Goal: Task Accomplishment & Management: Complete application form

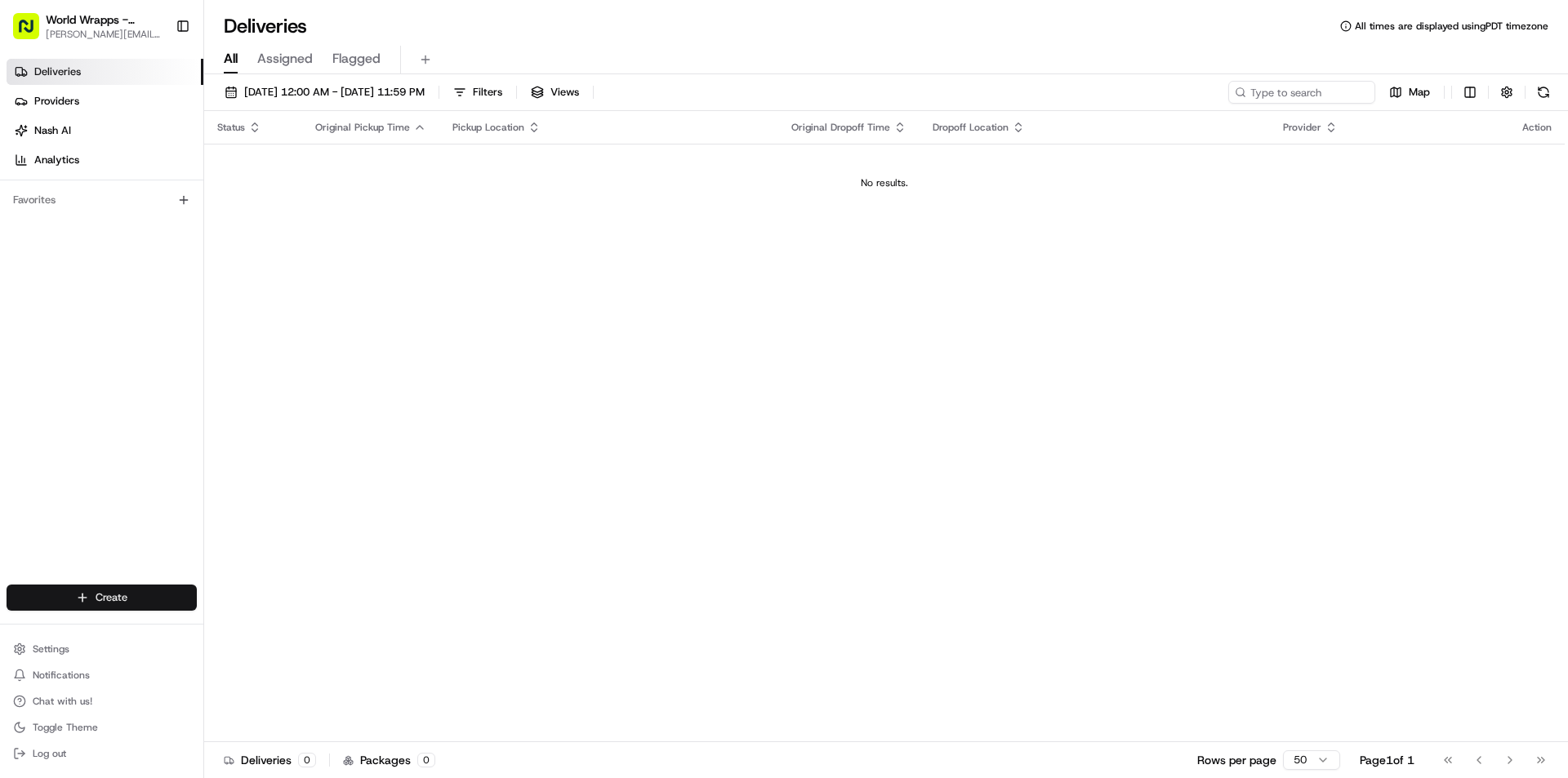
click at [126, 605] on html "World Wrapps - Marina [EMAIL_ADDRESS][DOMAIN_NAME] Toggle Sidebar Deliveries Pr…" at bounding box center [784, 389] width 1568 height 778
click at [260, 629] on link "Delivery" at bounding box center [295, 628] width 182 height 30
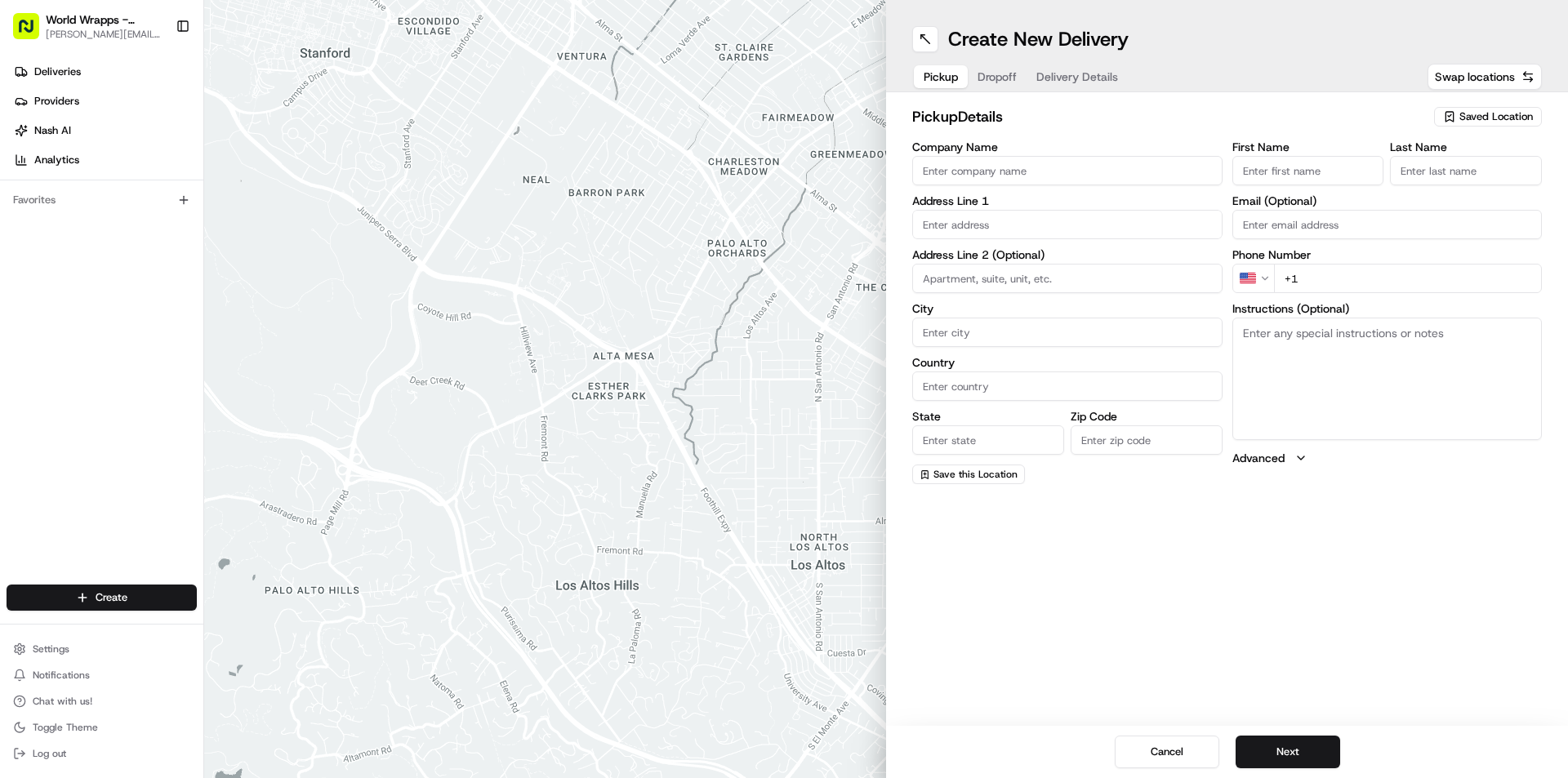
click at [1013, 164] on input "Company Name" at bounding box center [1067, 171] width 310 height 30
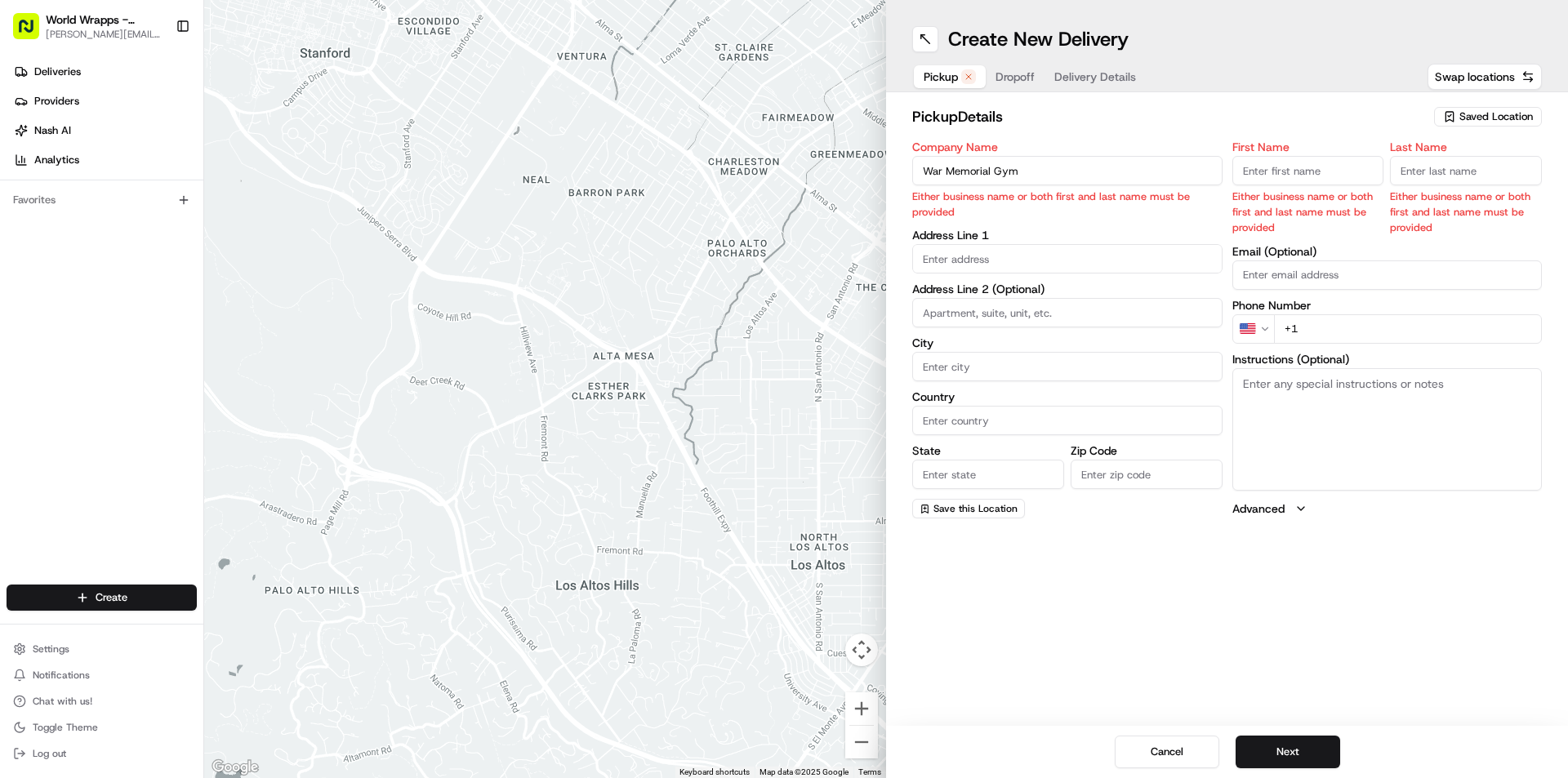
type input "War Memorial Gym"
click at [960, 249] on div "Company Name War Memorial Gym Either business name or both first and last name …" at bounding box center [1067, 330] width 310 height 378
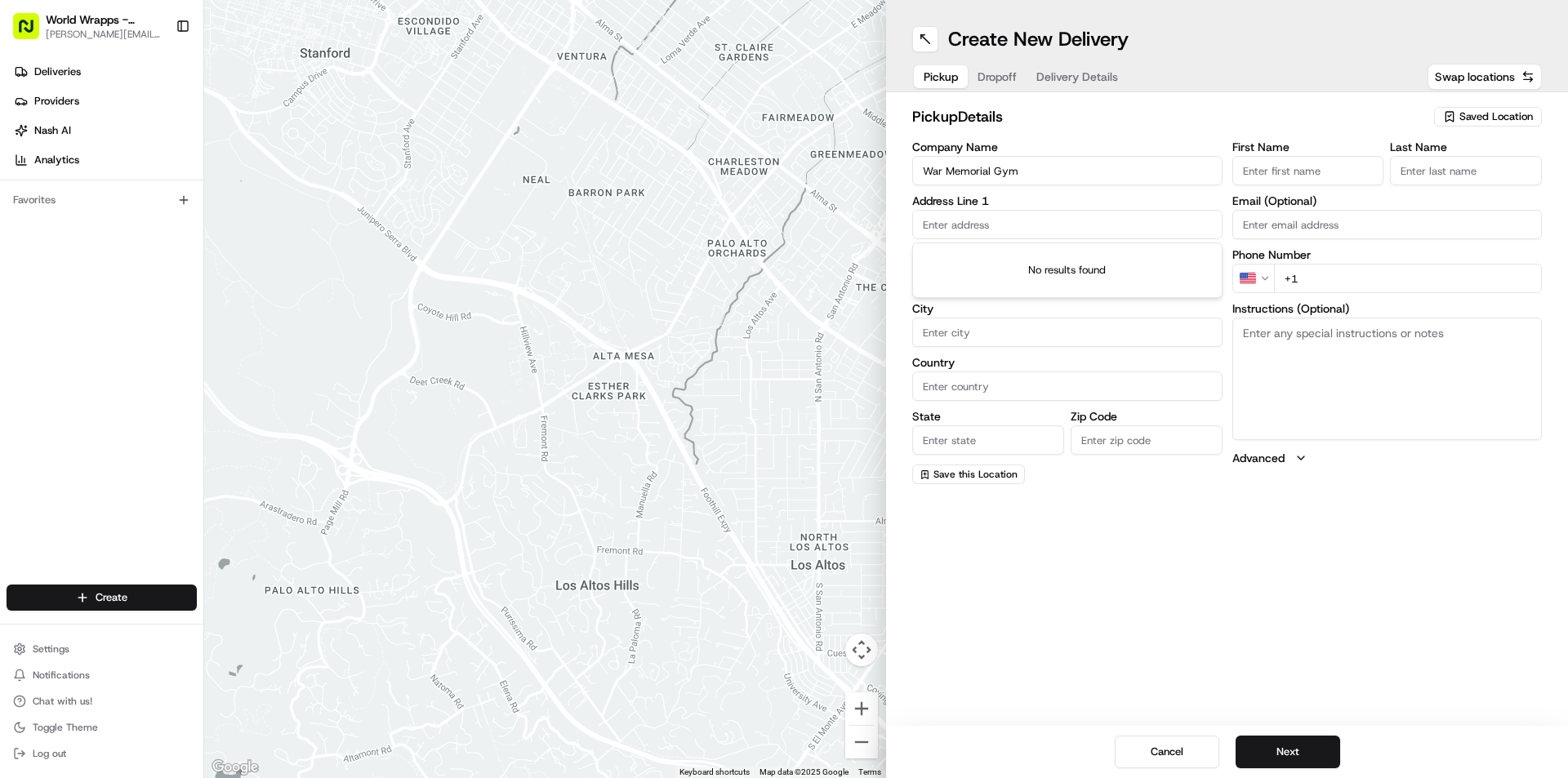
paste input "[STREET_ADDRESS]"
type input "[STREET_ADDRESS]"
click at [1119, 171] on input "War Memorial Gym" at bounding box center [1067, 171] width 310 height 30
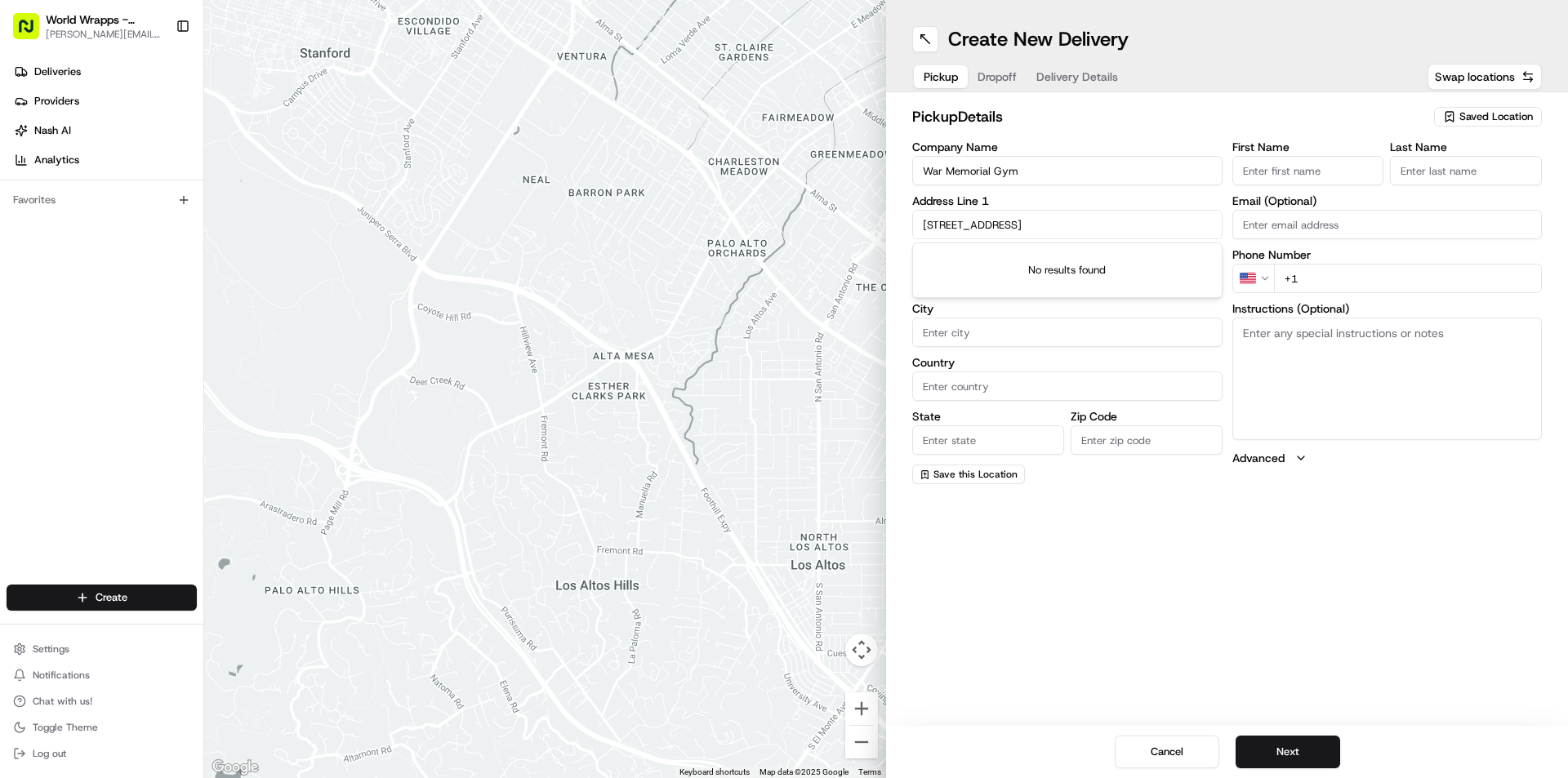
click at [1093, 171] on input "War Memorial Gym" at bounding box center [1067, 171] width 310 height 30
click at [1093, 168] on input "War Memorial Gym" at bounding box center [1067, 171] width 310 height 30
click at [1102, 189] on div "Company Name War Memorial Gym Address Line 1 [STREET_ADDRESS] Address Line 2 (O…" at bounding box center [1067, 312] width 310 height 343
drag, startPoint x: 1087, startPoint y: 224, endPoint x: 1029, endPoint y: 226, distance: 58.0
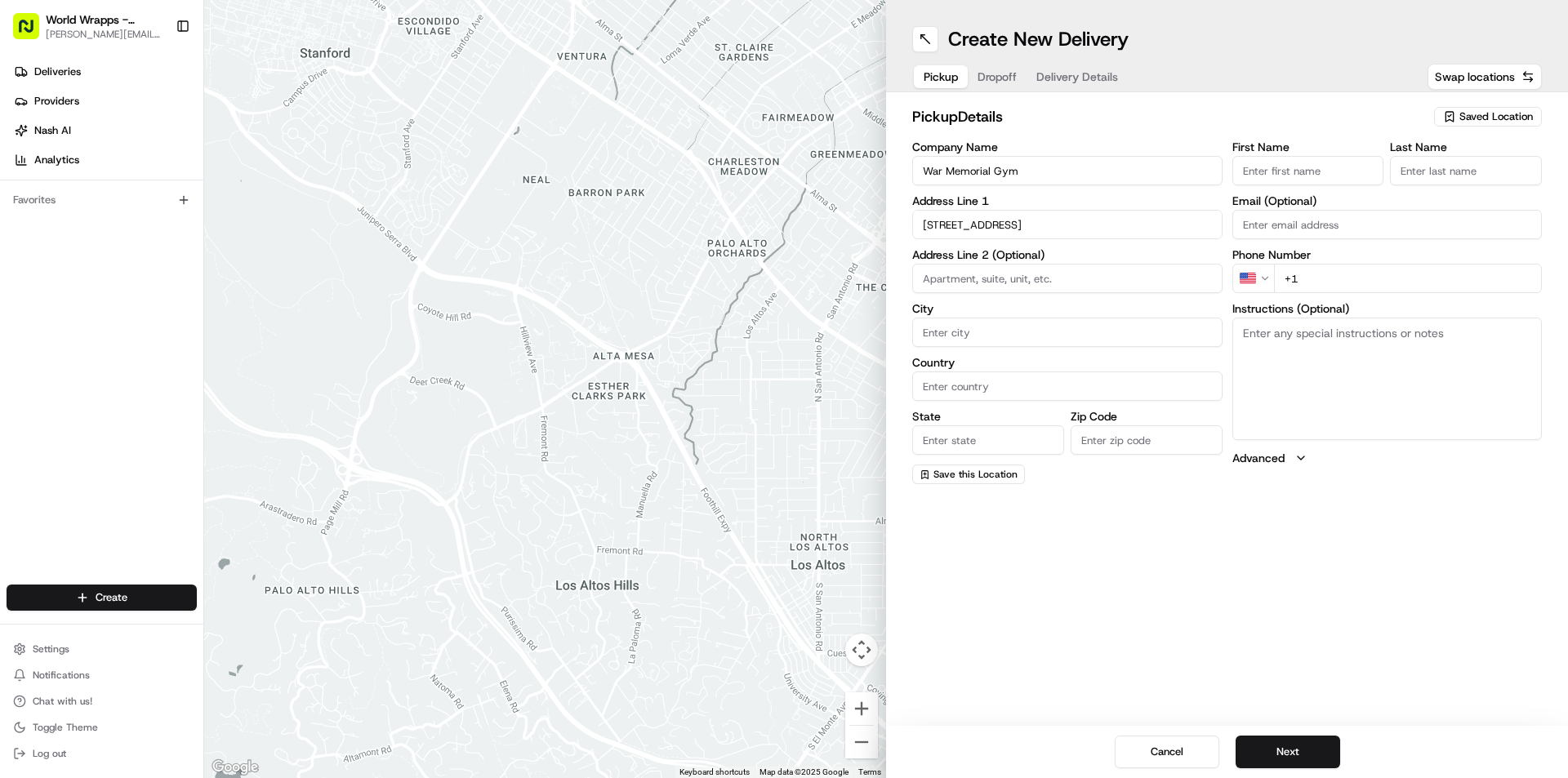
click at [1029, 226] on input "[STREET_ADDRESS]" at bounding box center [1067, 224] width 310 height 30
drag, startPoint x: 1203, startPoint y: 229, endPoint x: 780, endPoint y: 256, distance: 423.9
click at [783, 257] on div "To navigate the map with touch gestures double-tap and hold your finger on the …" at bounding box center [885, 389] width 1363 height 778
drag, startPoint x: 1031, startPoint y: 168, endPoint x: 846, endPoint y: 202, distance: 188.1
click at [846, 202] on div "To navigate the map with touch gestures double-tap and hold your finger on the …" at bounding box center [885, 389] width 1363 height 778
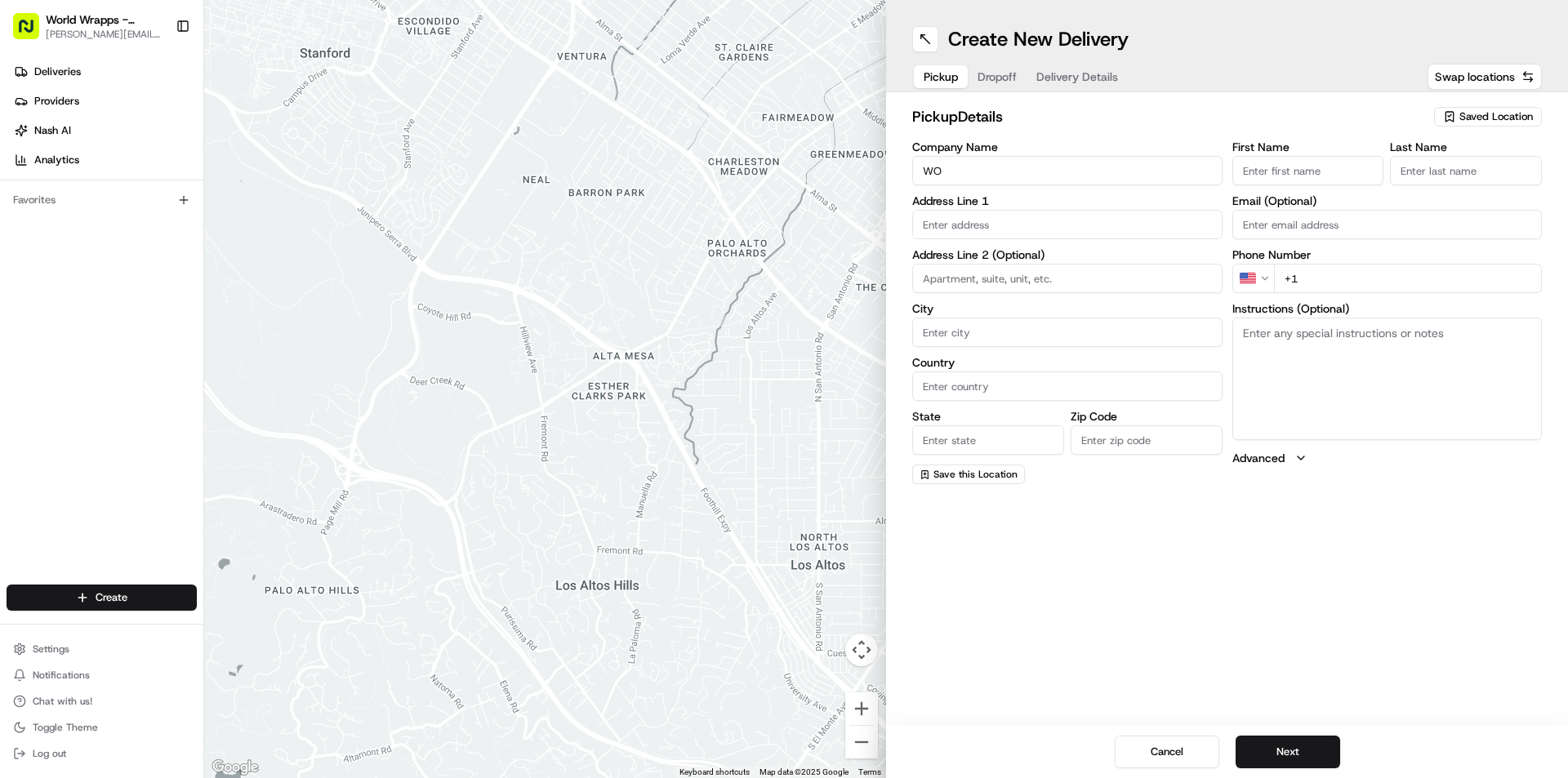
type input "Worldwrapps"
type input "[STREET_ADDRESS]"
type input "[GEOGRAPHIC_DATA]"
type input "CA"
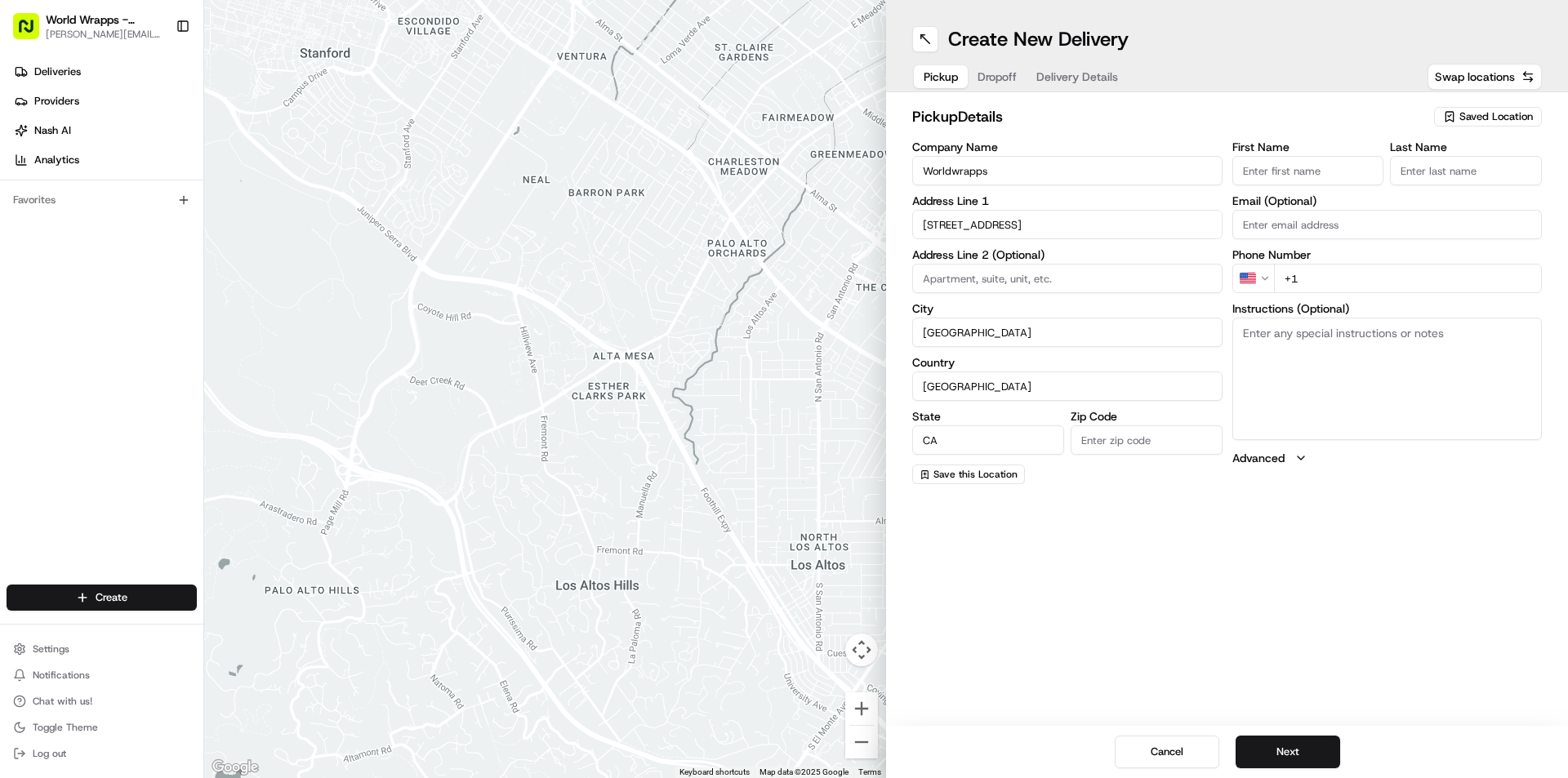
type input "94123"
type input "[PERSON_NAME]"
type input "[PERSON_NAME][EMAIL_ADDRESS][DOMAIN_NAME]"
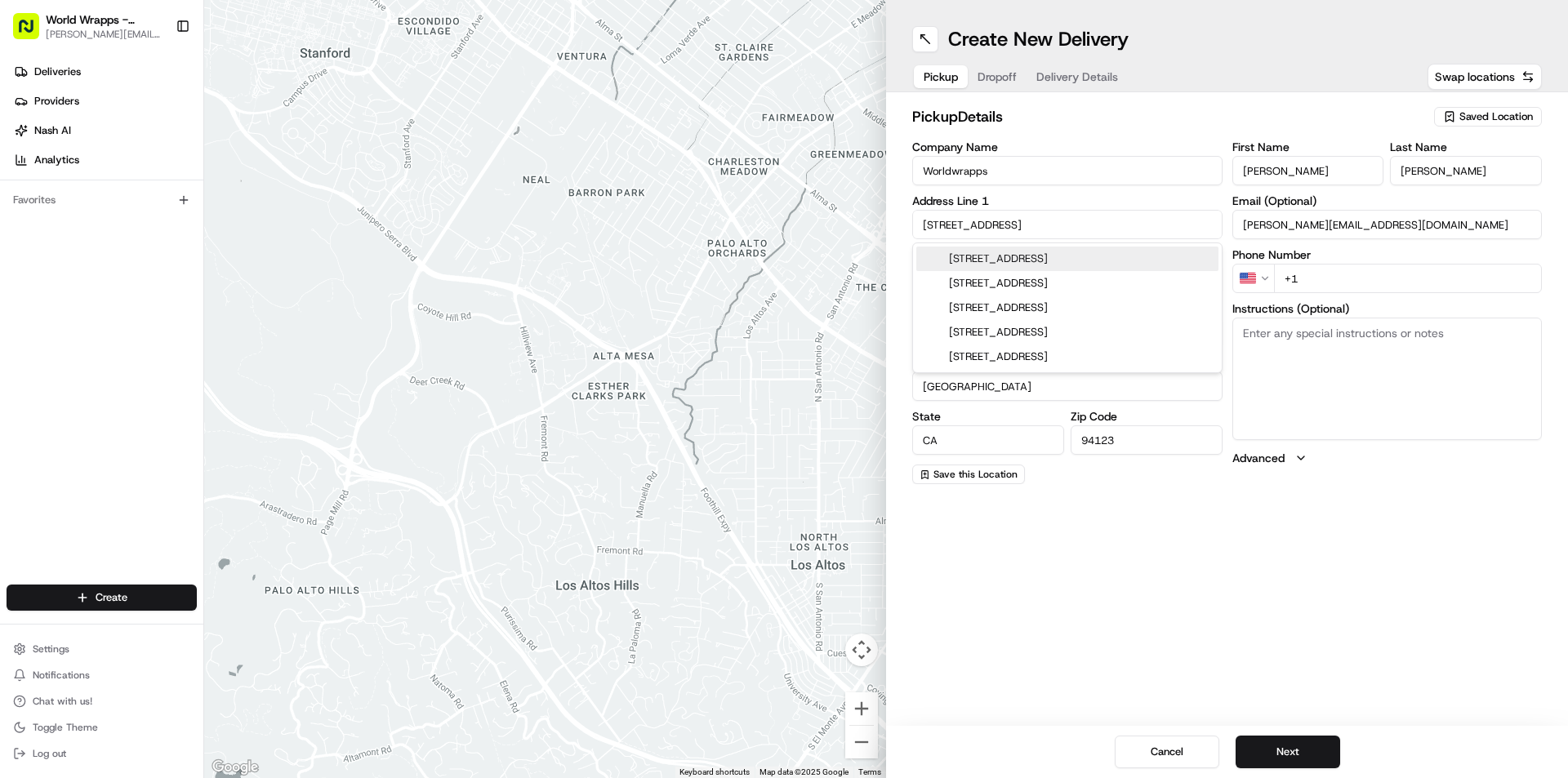
click at [1315, 163] on input "[PERSON_NAME]" at bounding box center [1307, 171] width 152 height 30
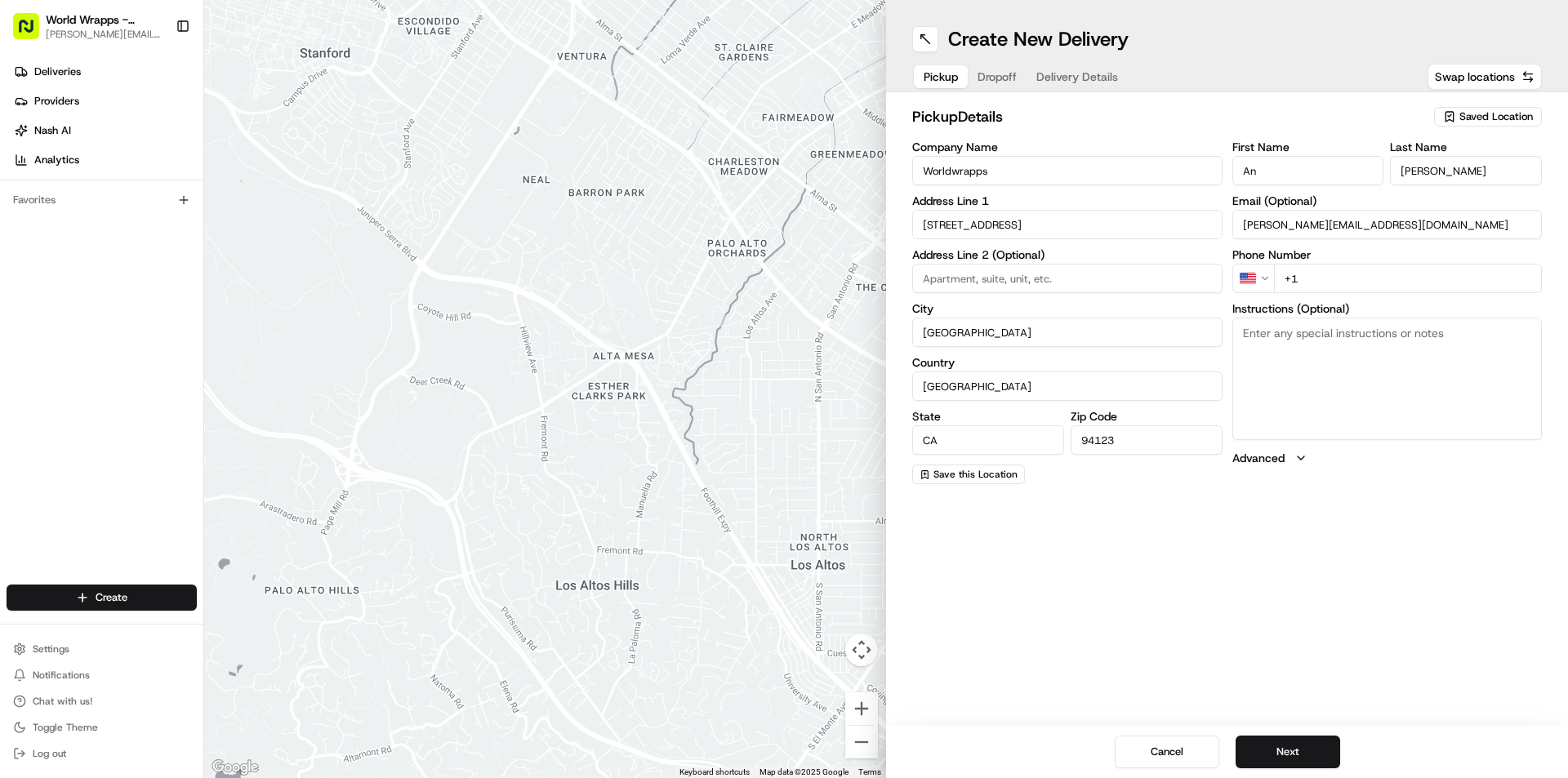
type input "A"
type input "[PERSON_NAME]"
click at [1466, 178] on input "[PERSON_NAME]" at bounding box center [1466, 171] width 152 height 30
type input "V"
type input "Maaloul"
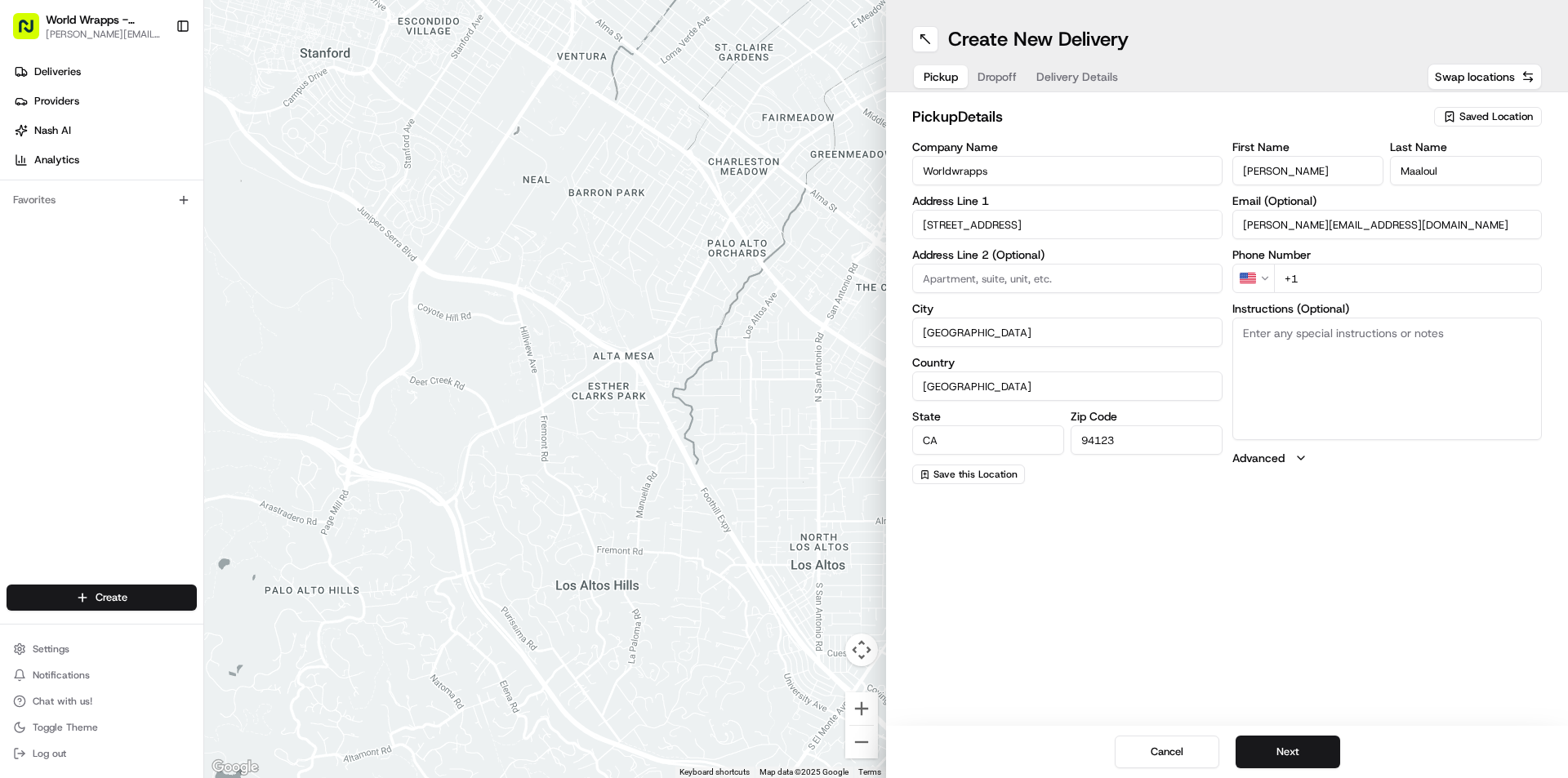
drag, startPoint x: 1411, startPoint y: 214, endPoint x: 1407, endPoint y: 228, distance: 14.6
click at [1411, 214] on input "[PERSON_NAME][EMAIL_ADDRESS][DOMAIN_NAME]" at bounding box center [1387, 224] width 310 height 30
drag, startPoint x: 1391, startPoint y: 232, endPoint x: 1024, endPoint y: 267, distance: 368.7
click at [1024, 267] on div "Company Name Worldwrapps Address Line 1 [STREET_ADDRESS] Address Line 2 (Option…" at bounding box center [1226, 312] width 629 height 343
type input "[PERSON_NAME][EMAIL_ADDRESS][DOMAIN_NAME]"
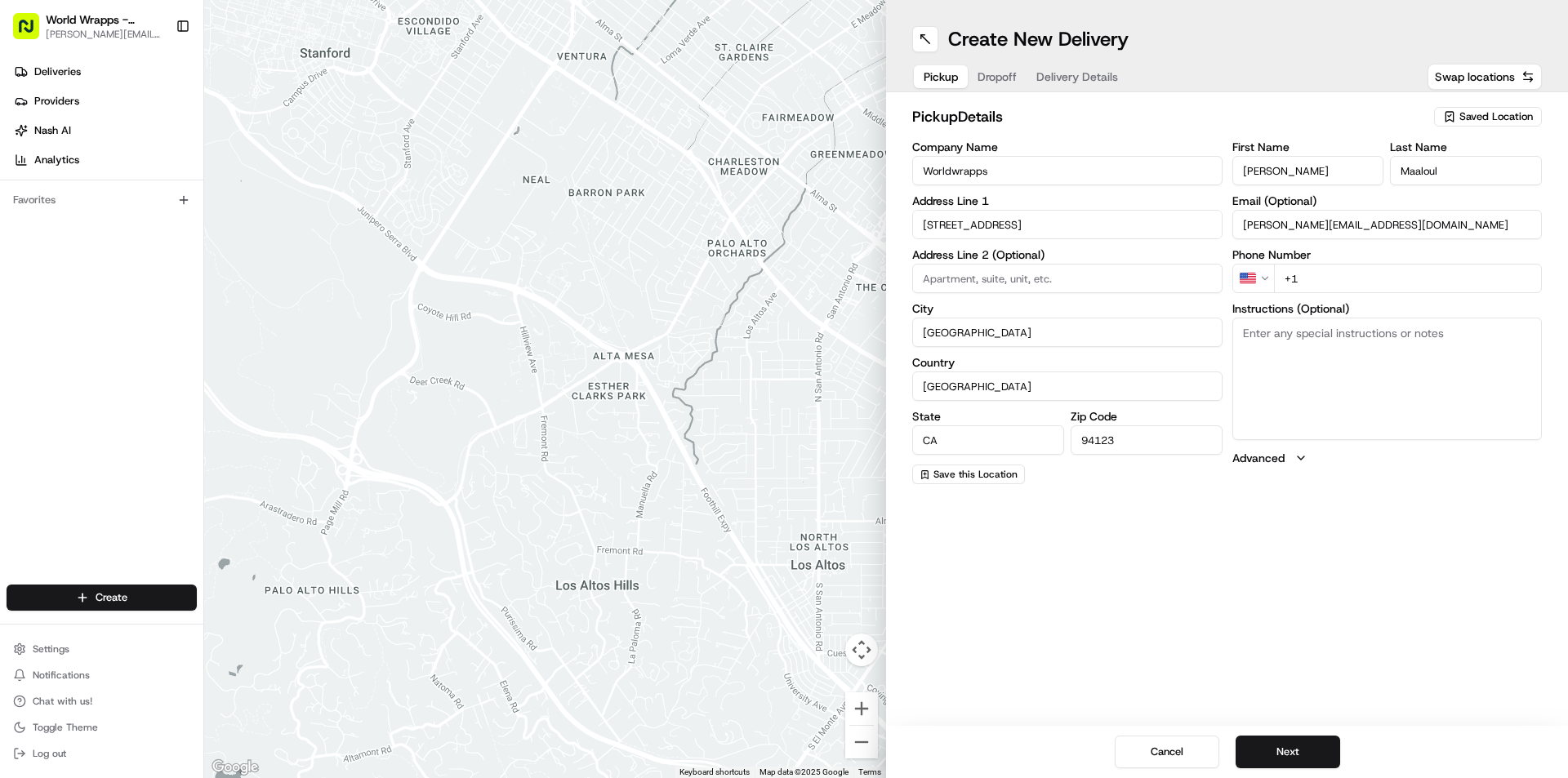
click at [1409, 284] on input "+1" at bounding box center [1408, 278] width 268 height 30
type input "[PHONE_NUMBER]"
click at [1284, 757] on button "Next" at bounding box center [1287, 752] width 104 height 33
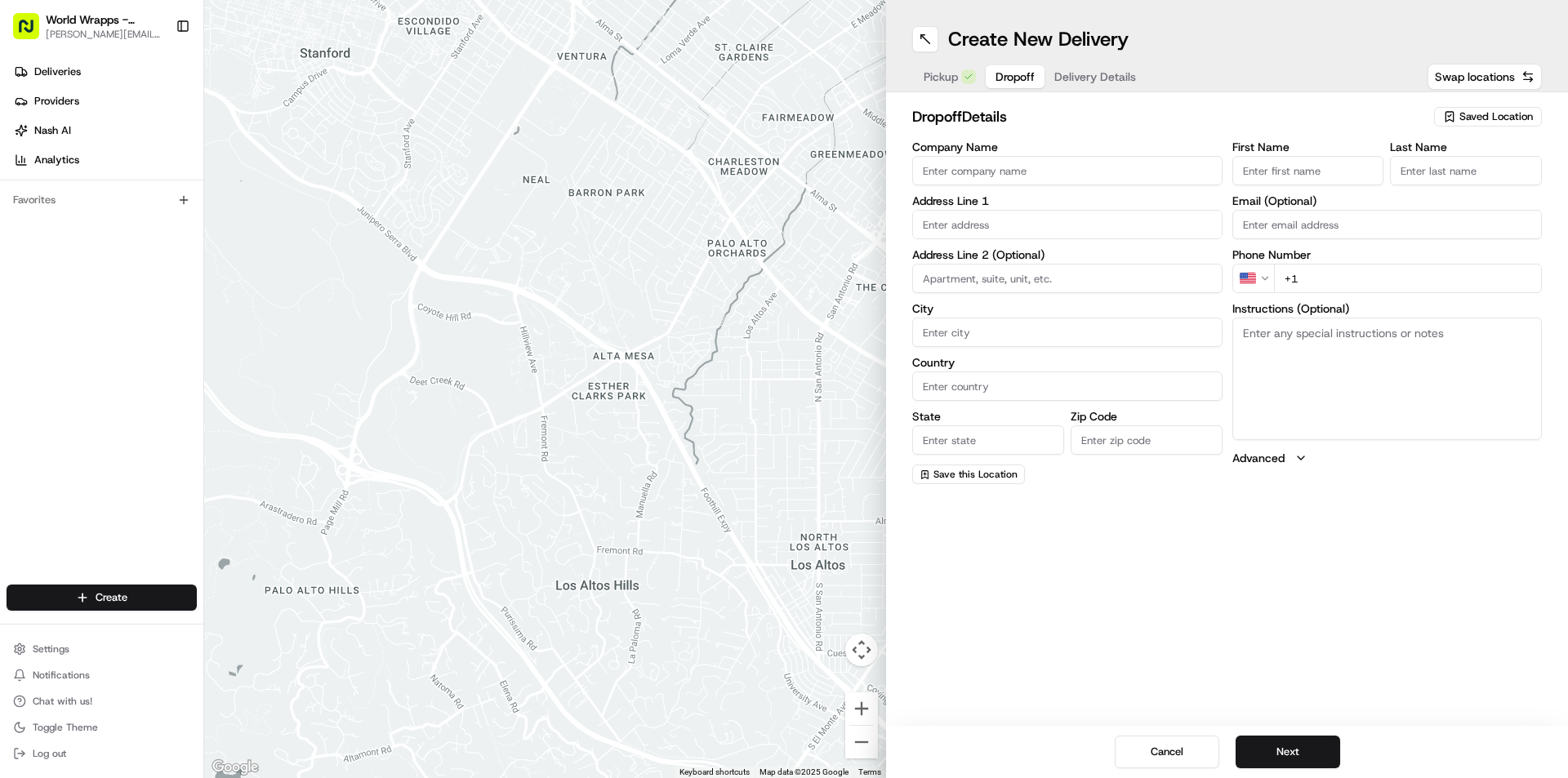
click at [1024, 170] on input "Company Name" at bounding box center [1067, 171] width 310 height 30
type input "G"
type input "War memorial Gym"
click at [970, 213] on input "text" at bounding box center [1067, 224] width 310 height 30
paste input "[STREET_ADDRESS]"
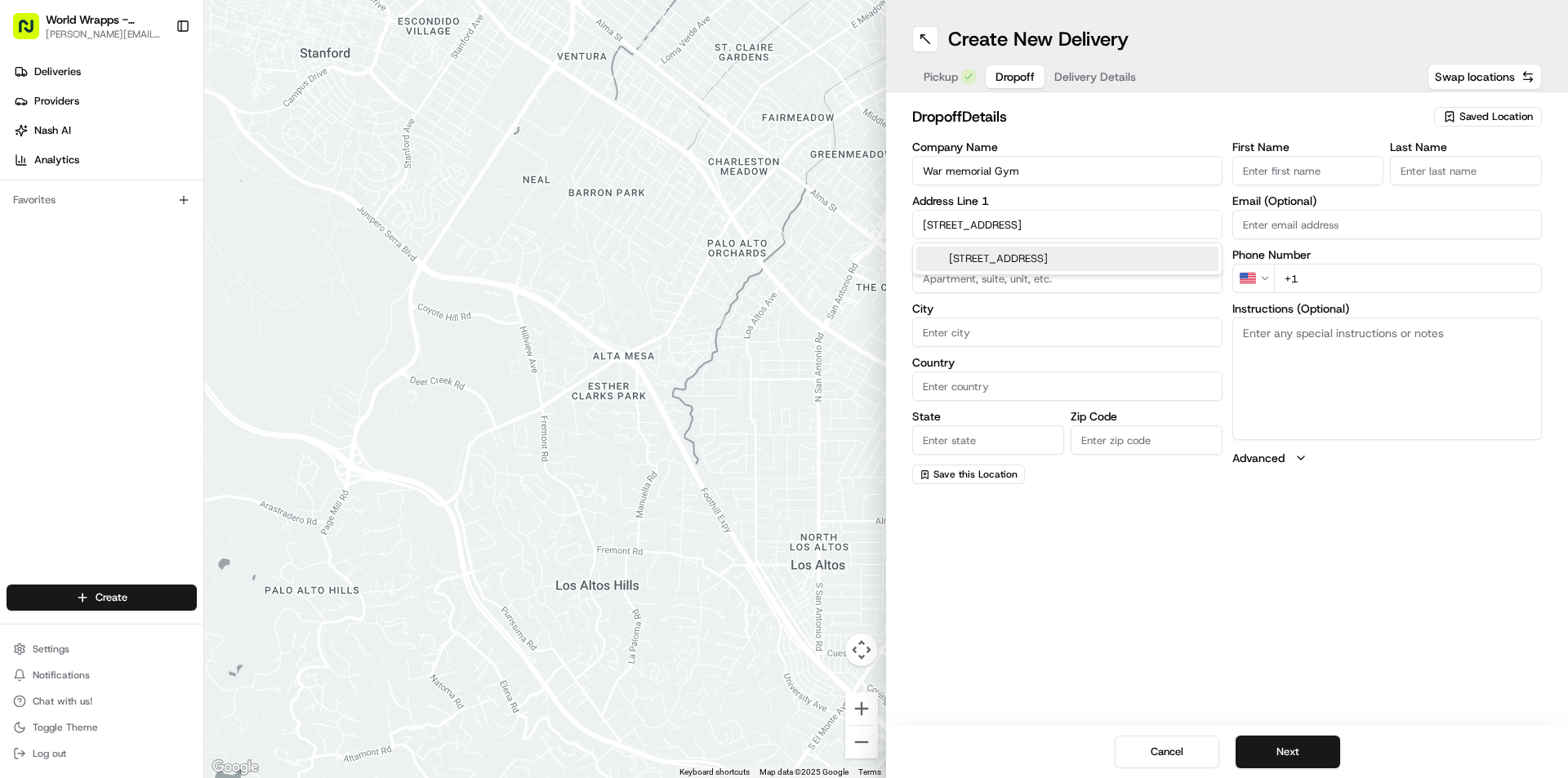
click at [1170, 254] on div "[STREET_ADDRESS]" at bounding box center [1066, 259] width 302 height 25
type input "[GEOGRAPHIC_DATA], [STREET_ADDRESS]"
type input "[GEOGRAPHIC_DATA]"
type input "CA"
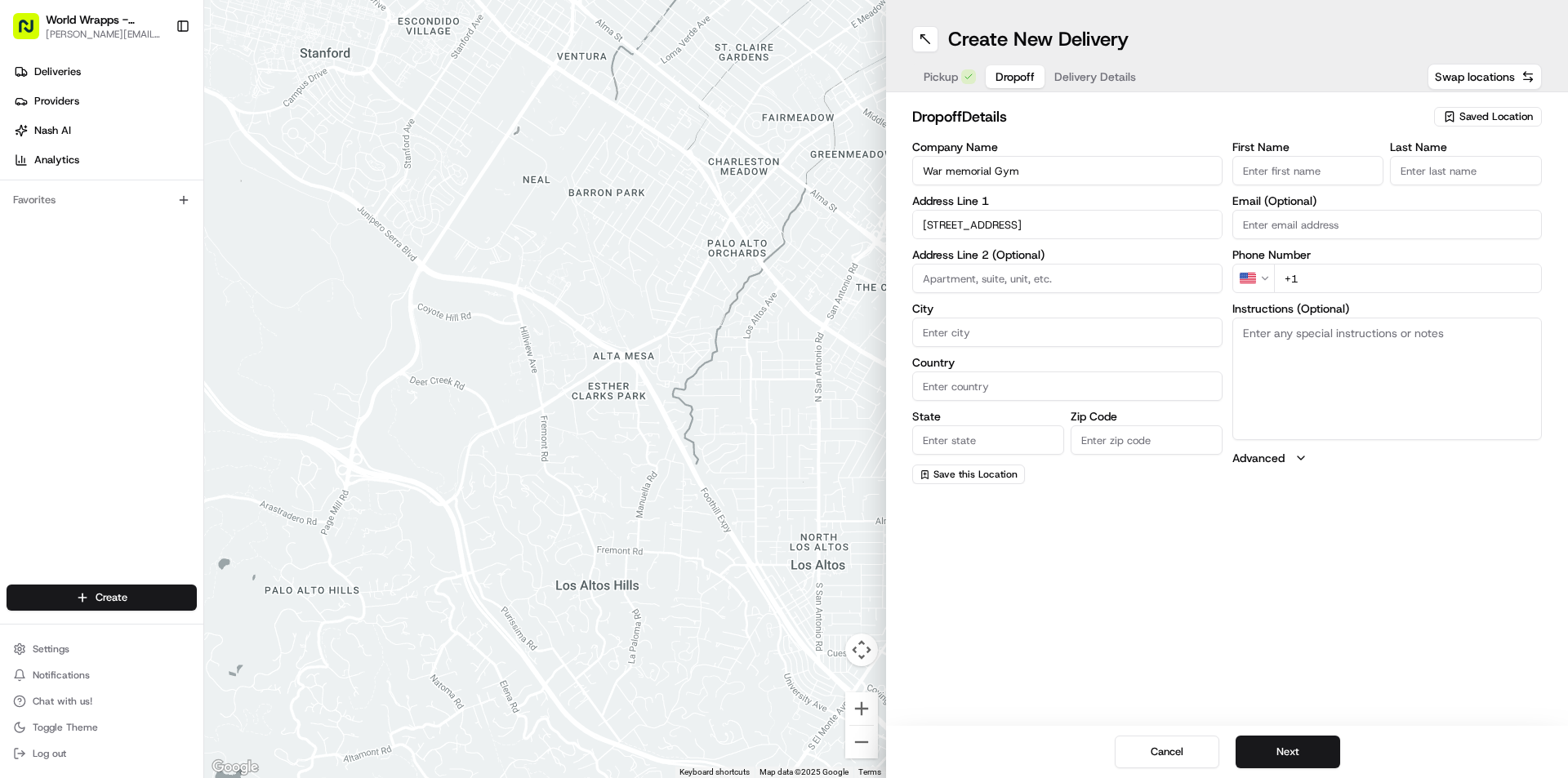
type input "94117"
type input "[STREET_ADDRESS]"
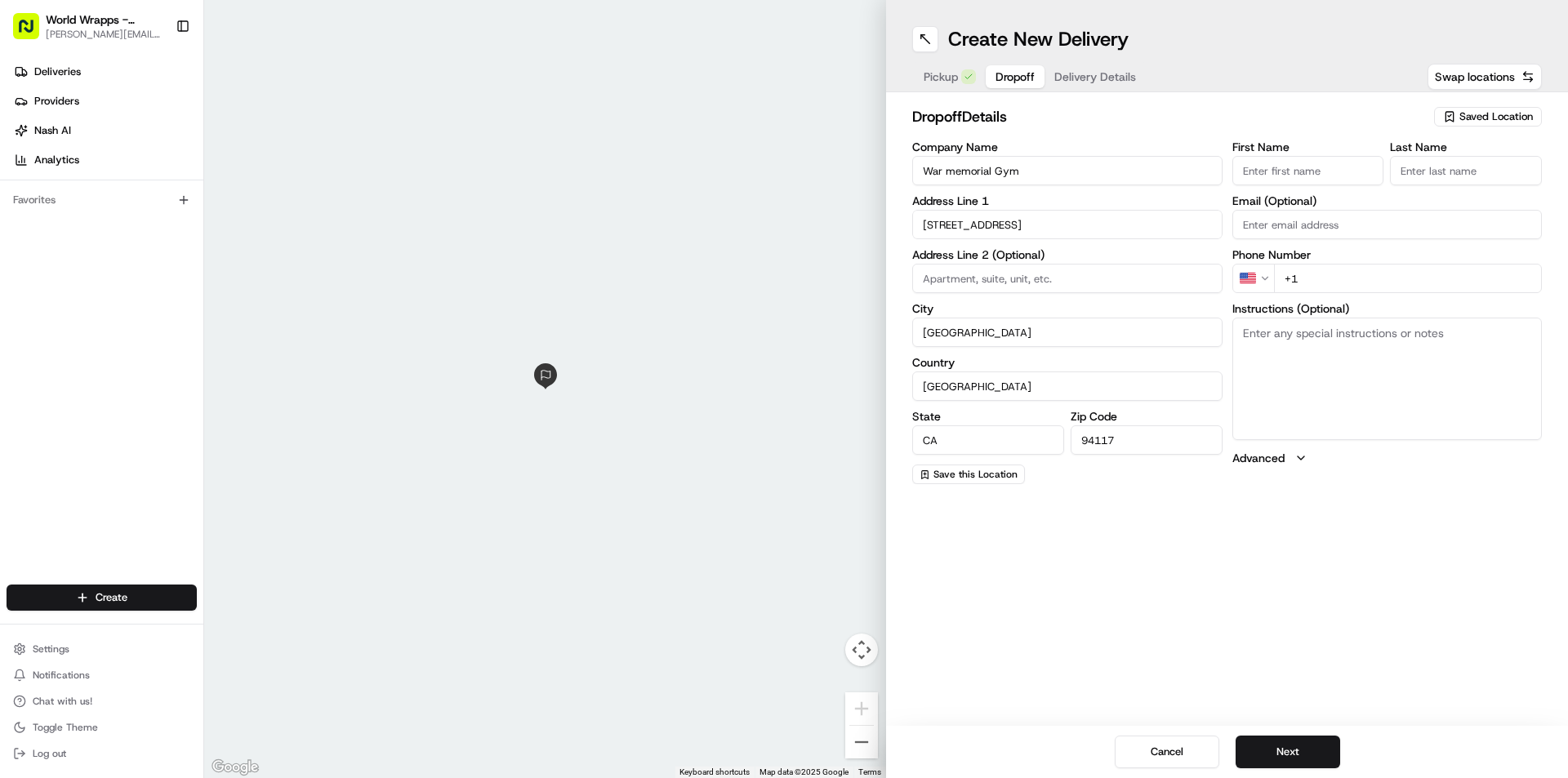
click at [1331, 276] on input "+1" at bounding box center [1408, 278] width 268 height 30
type input "[PHONE_NUMBER]"
click at [1247, 684] on div "Create New Delivery Pickup Dropoff Delivery Details Swap locations dropoff Deta…" at bounding box center [1227, 389] width 682 height 778
click at [1375, 373] on textarea "Instructions (Optional)" at bounding box center [1387, 379] width 310 height 123
type textarea "Call customer when dropping off"
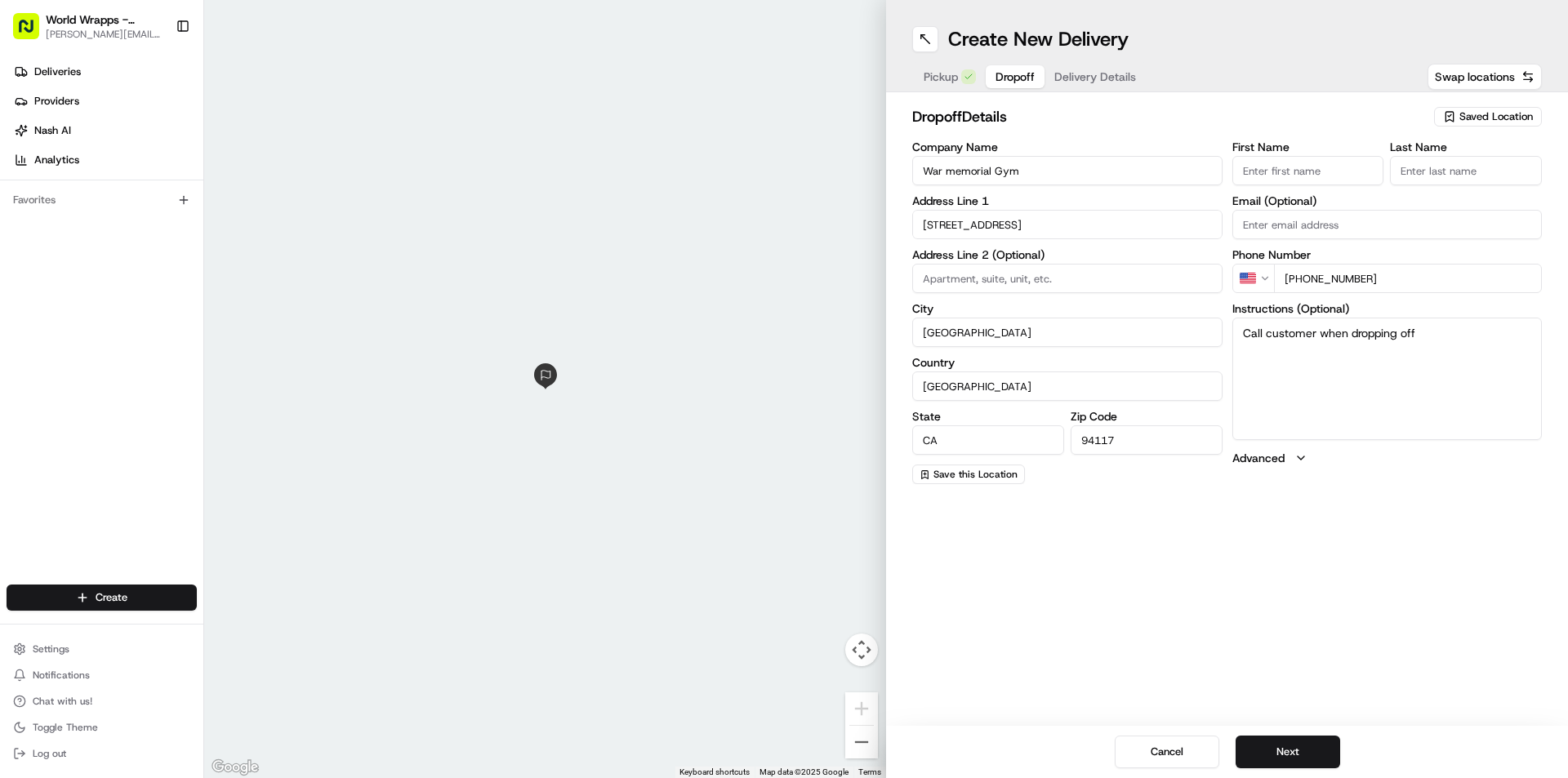
click at [1272, 185] on input "First Name" at bounding box center [1307, 171] width 152 height 30
type input "[PERSON_NAME]"
click at [1444, 156] on input "Last Name" at bounding box center [1466, 171] width 152 height 30
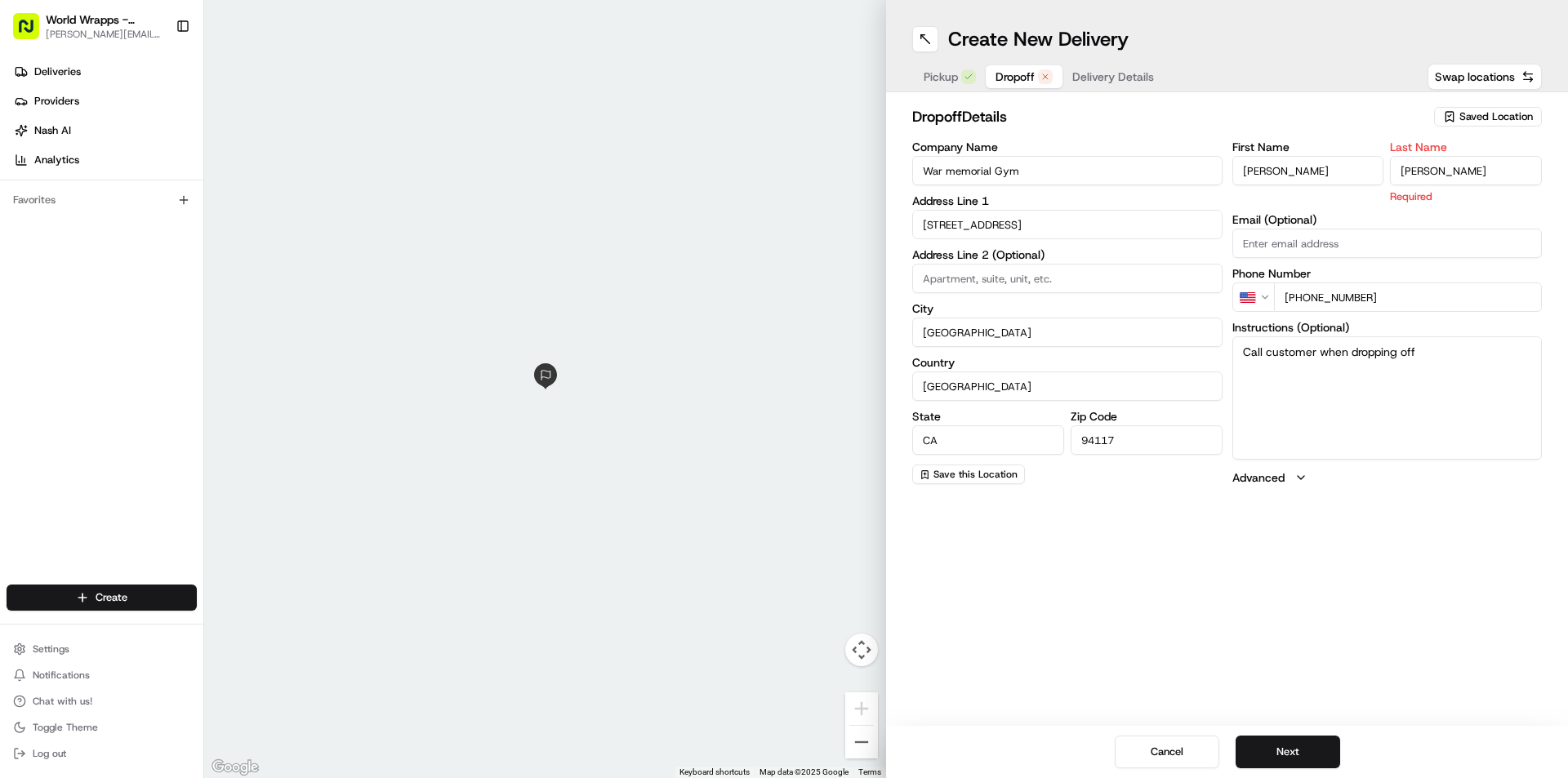
type input "[PERSON_NAME]"
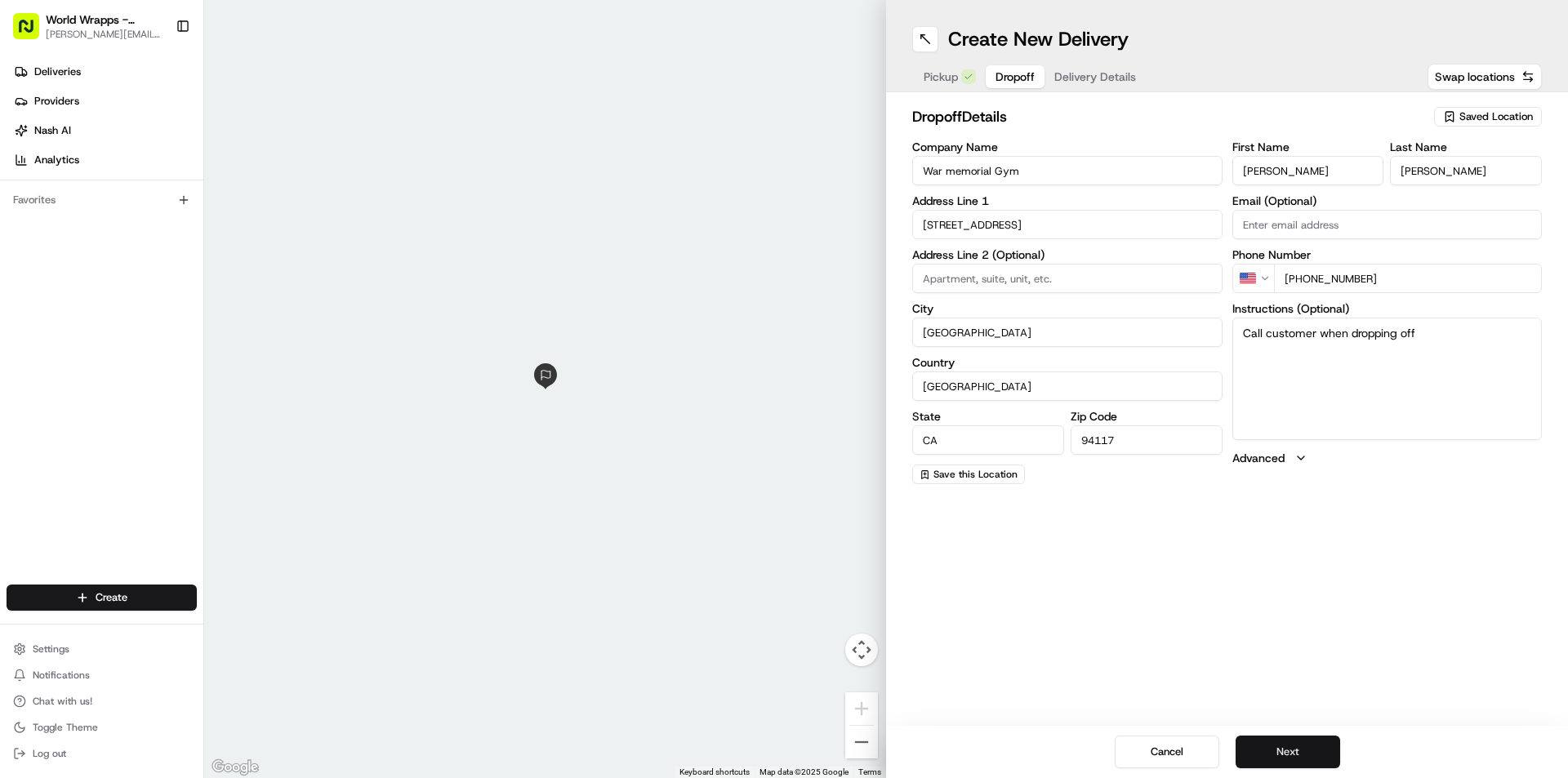
click at [1302, 758] on button "Next" at bounding box center [1287, 752] width 104 height 33
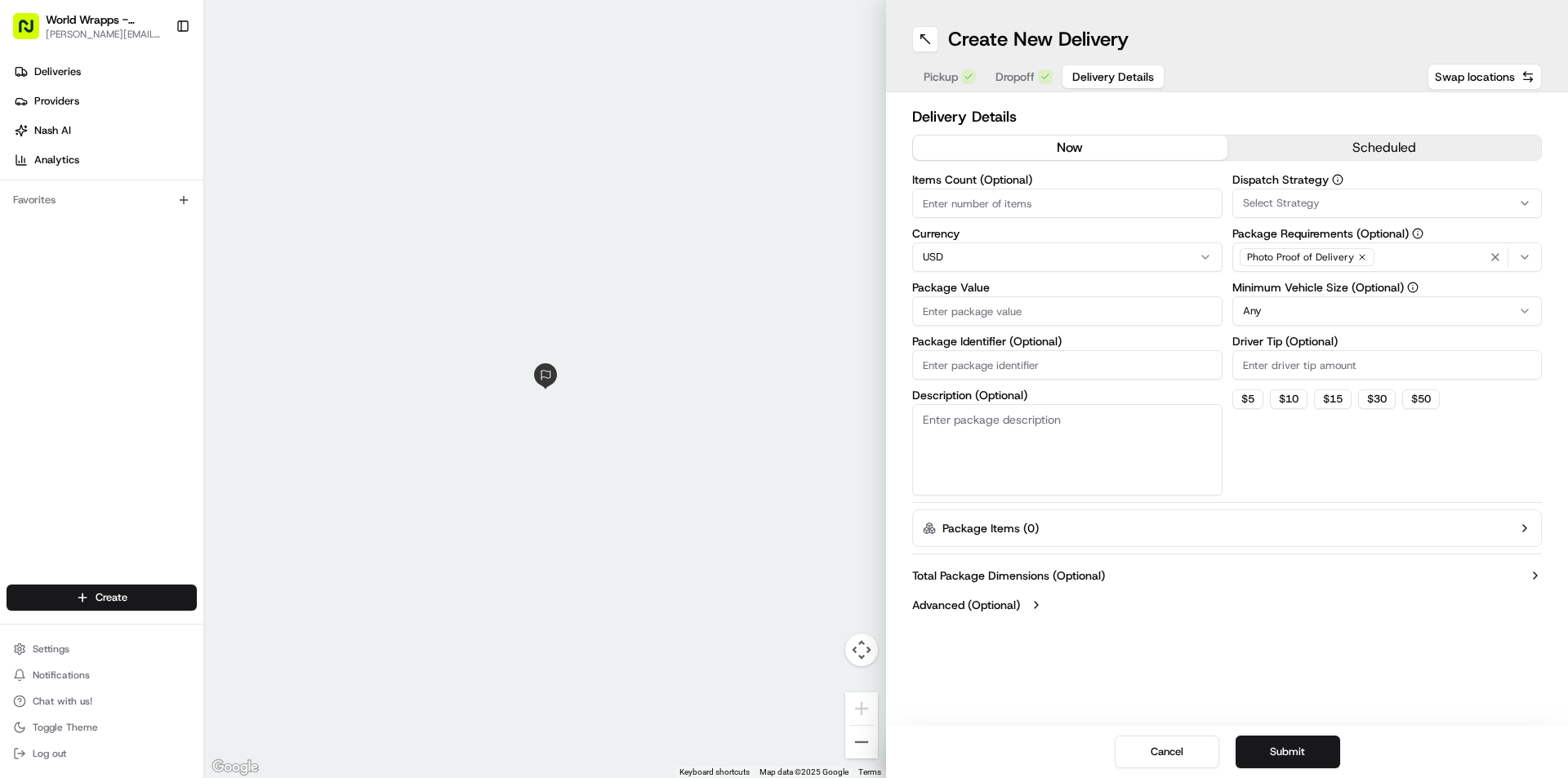
click at [1037, 206] on input "Items Count (Optional)" at bounding box center [1067, 203] width 310 height 30
type input "1"
click at [1012, 314] on input "Package Value" at bounding box center [1067, 310] width 310 height 30
type input "16"
click at [1350, 616] on div "Total Package Dimensions (Optional) Advanced (Optional)" at bounding box center [1226, 590] width 629 height 58
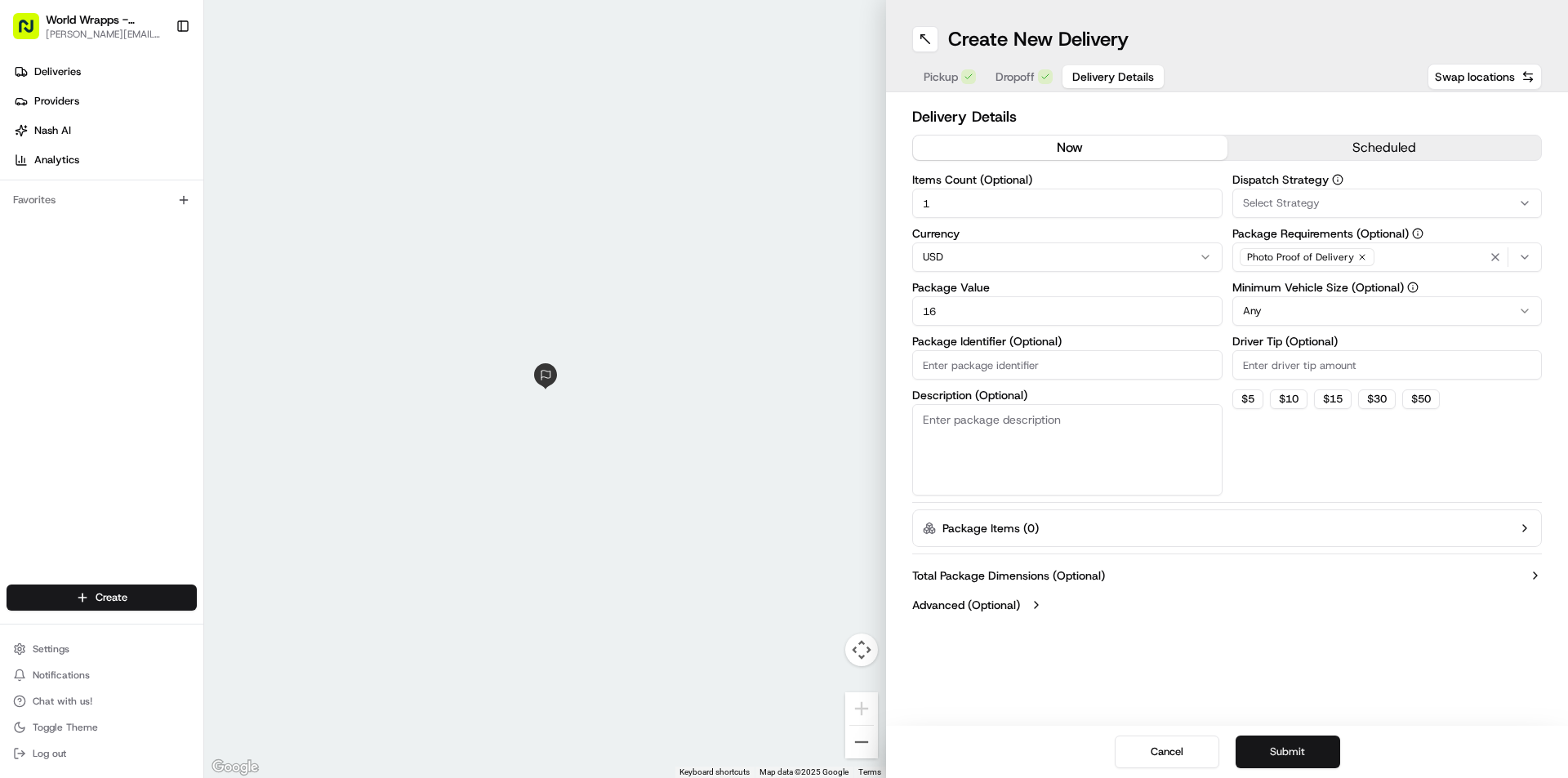
click at [1301, 750] on button "Submit" at bounding box center [1287, 752] width 104 height 33
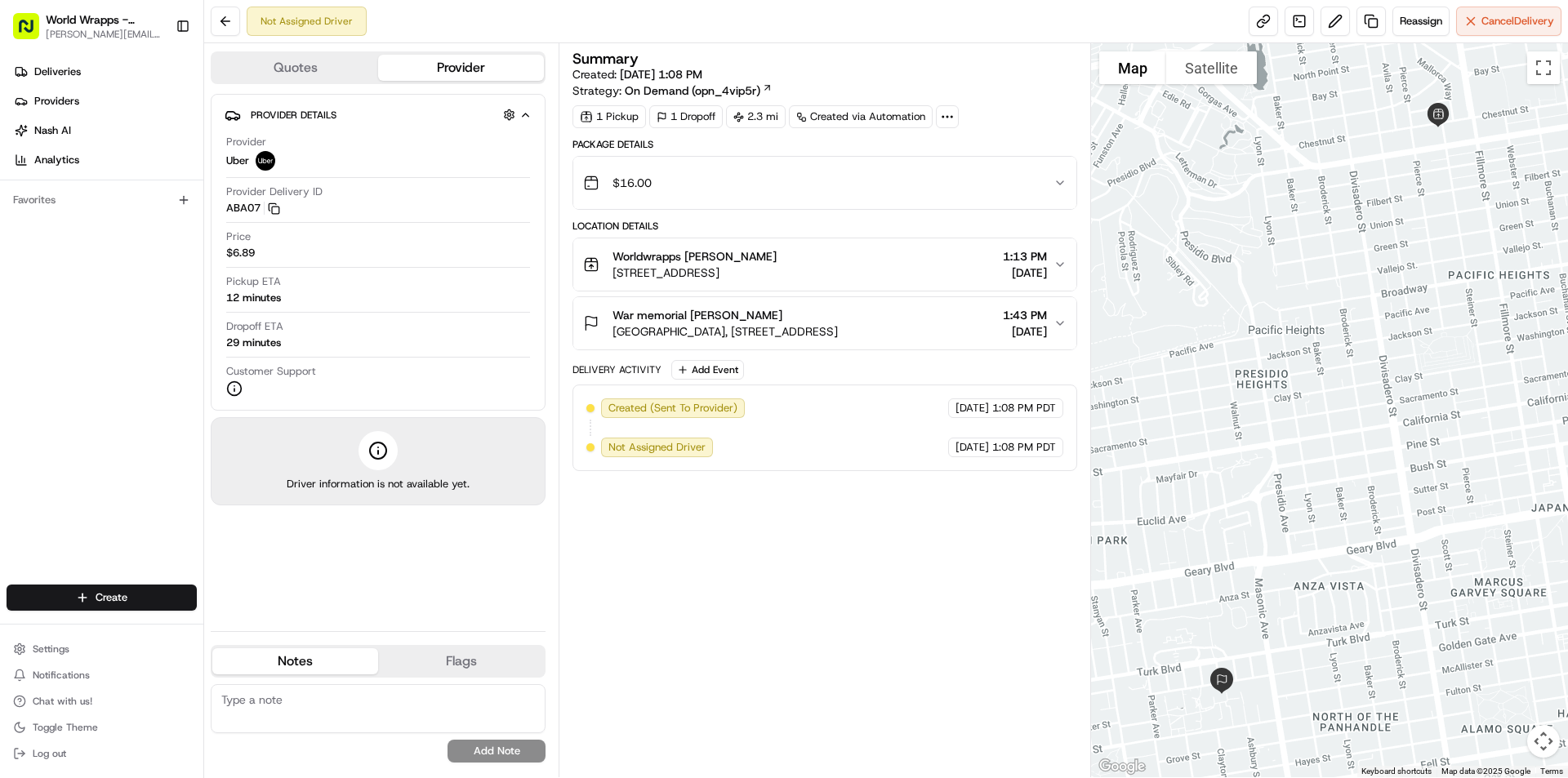
click at [838, 333] on span "[GEOGRAPHIC_DATA], [STREET_ADDRESS]" at bounding box center [724, 332] width 225 height 16
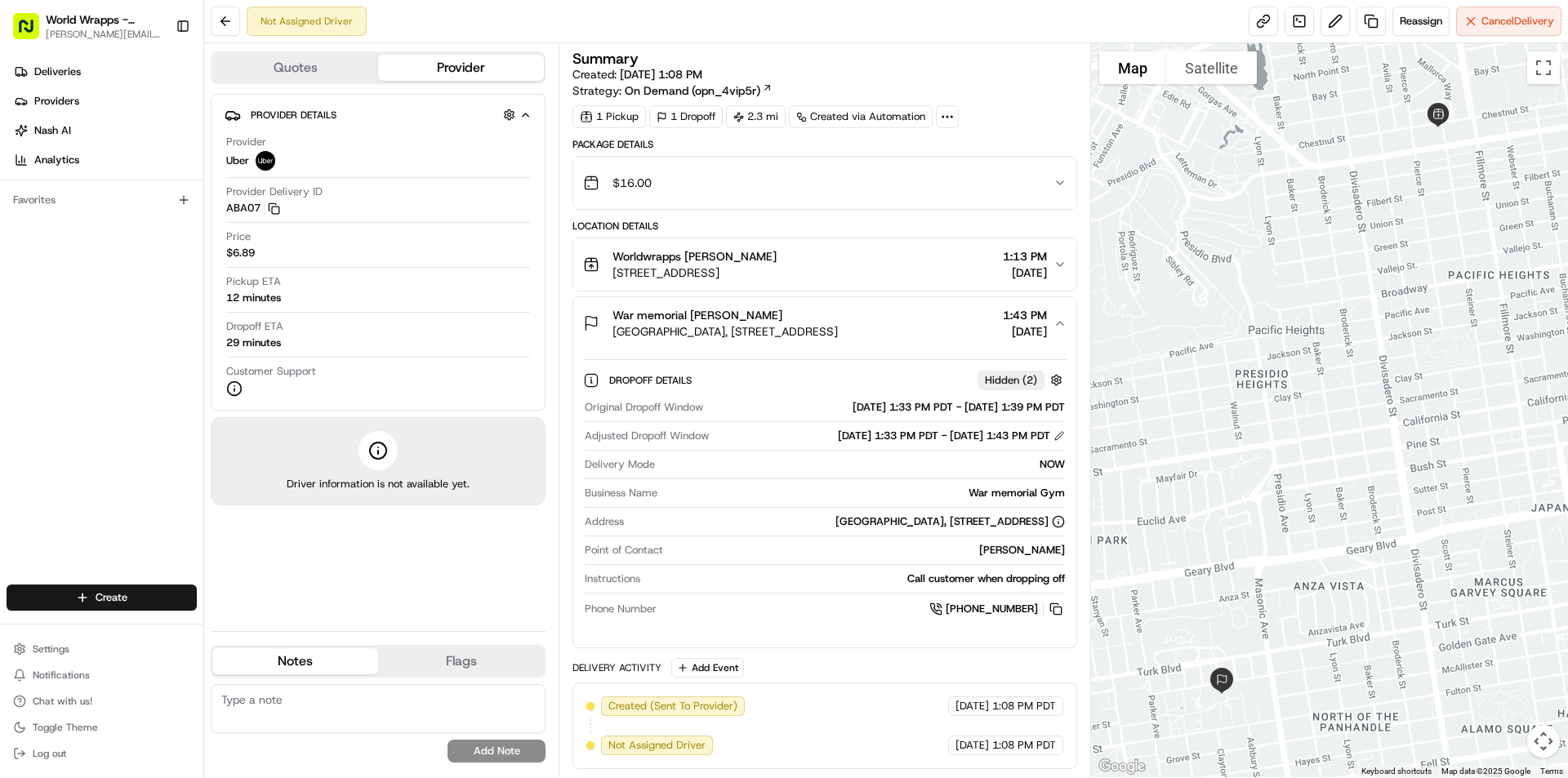
click at [838, 333] on span "[GEOGRAPHIC_DATA], [STREET_ADDRESS]" at bounding box center [724, 332] width 225 height 16
